Goal: Download file/media

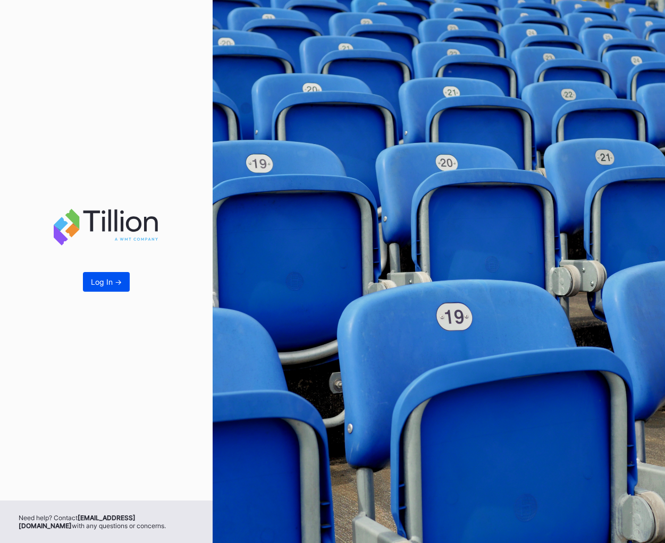
click at [118, 283] on div "Log In ->" at bounding box center [106, 282] width 31 height 9
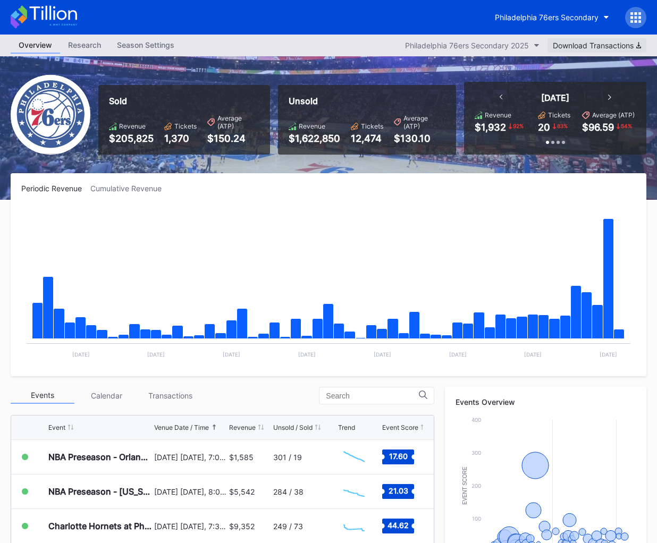
click at [582, 49] on div "Download Transactions" at bounding box center [597, 45] width 88 height 9
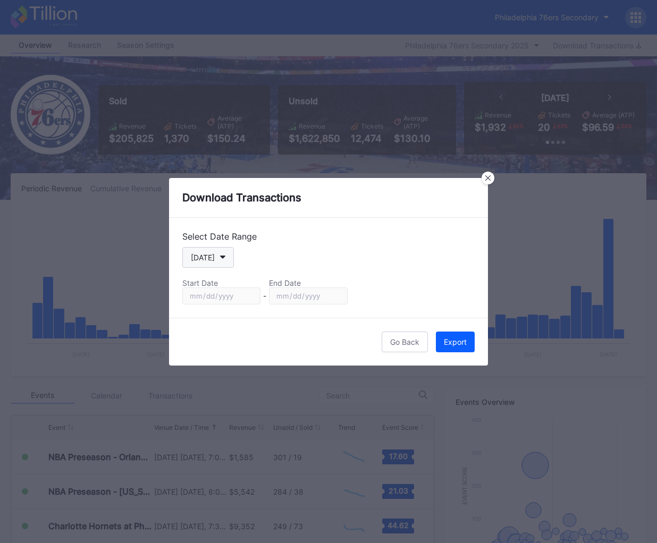
click at [220, 256] on icon "button" at bounding box center [222, 257] width 5 height 3
click at [208, 386] on div "Custom" at bounding box center [203, 385] width 27 height 9
click at [243, 298] on input "[DATE]" at bounding box center [221, 296] width 78 height 17
click at [253, 297] on input "[DATE]" at bounding box center [221, 296] width 78 height 17
type input "[DATE]"
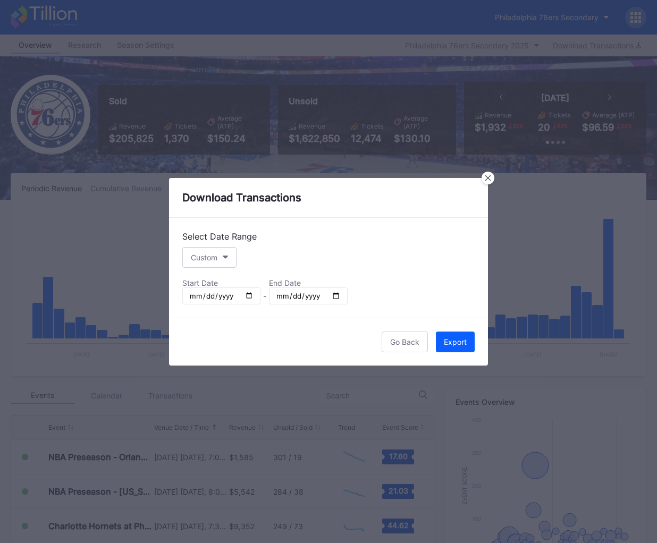
click at [335, 296] on input "[DATE]" at bounding box center [308, 296] width 78 height 17
click at [331, 295] on input "[DATE]" at bounding box center [308, 296] width 78 height 17
type input "[DATE]"
click at [451, 343] on div "Export" at bounding box center [455, 342] width 23 height 9
